Goal: Complete application form

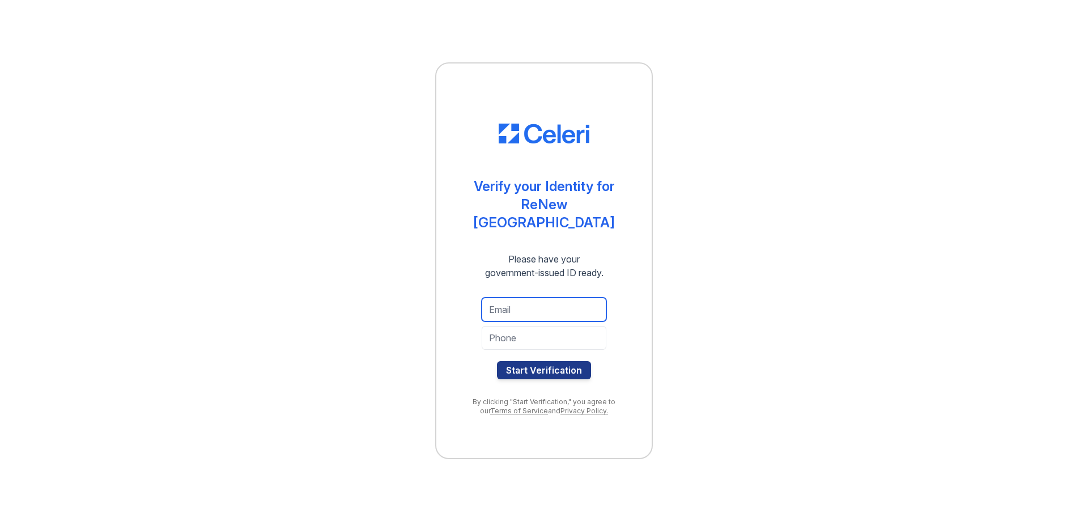
click at [563, 298] on input "email" at bounding box center [544, 310] width 125 height 24
click at [565, 298] on input "email" at bounding box center [544, 310] width 125 height 24
type input "L"
type input "[EMAIL_ADDRESS][DOMAIN_NAME]"
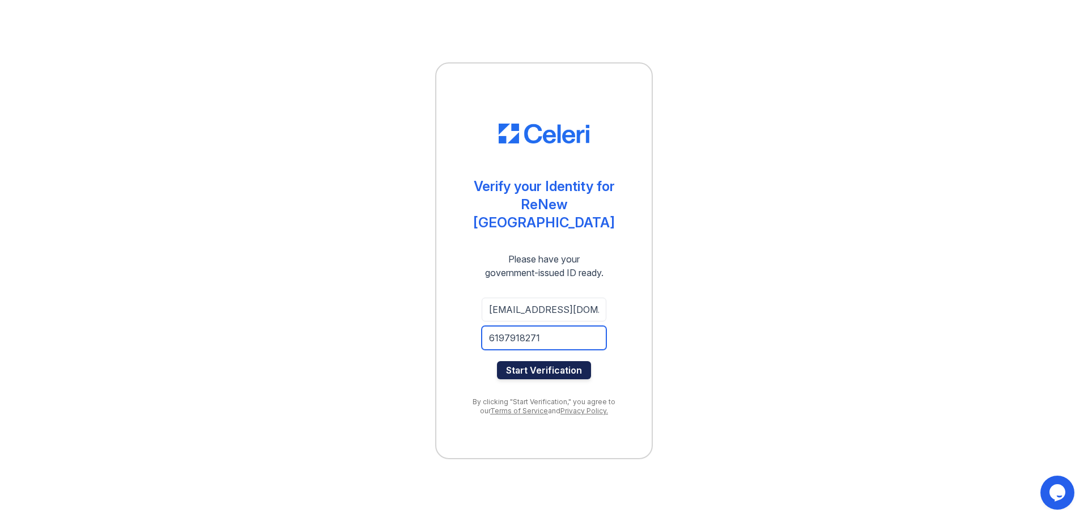
type input "6197918271"
click at [554, 361] on button "Start Verification" at bounding box center [544, 370] width 94 height 18
